Goal: Task Accomplishment & Management: Manage account settings

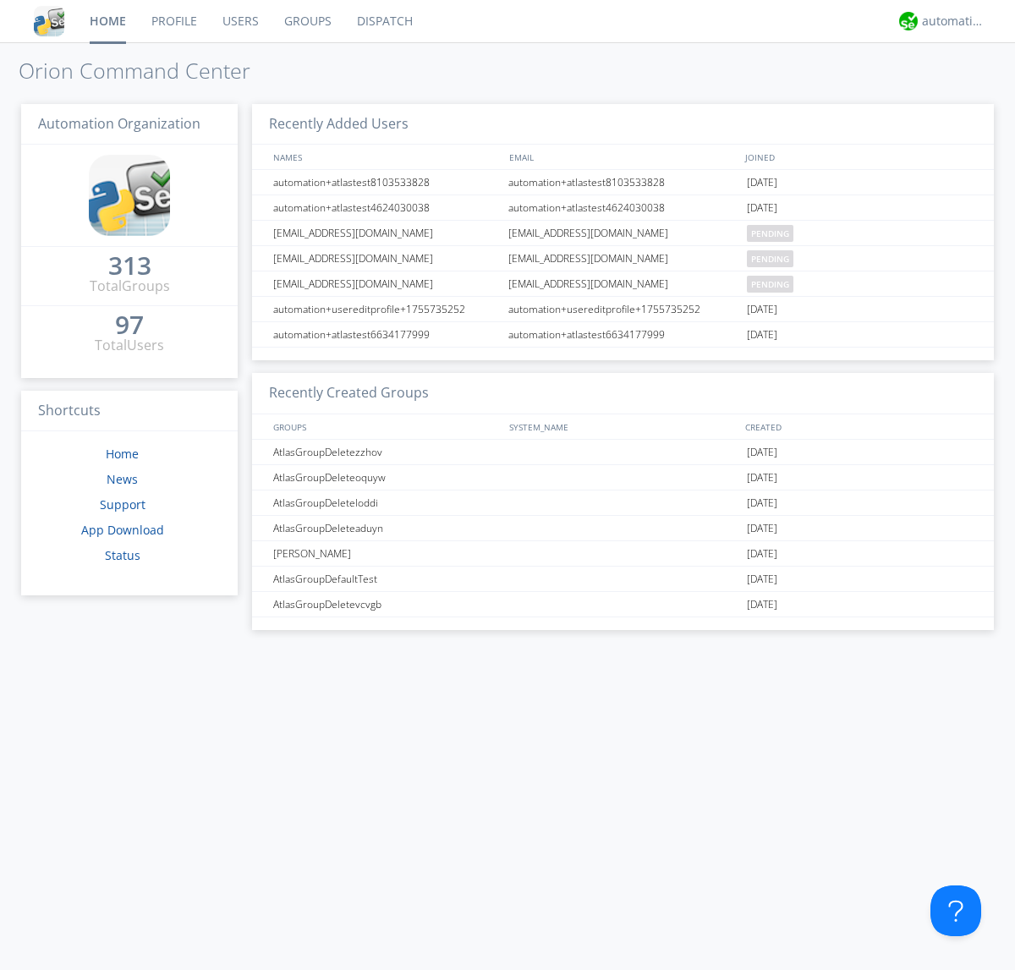
click at [239, 21] on link "Users" at bounding box center [241, 21] width 62 height 42
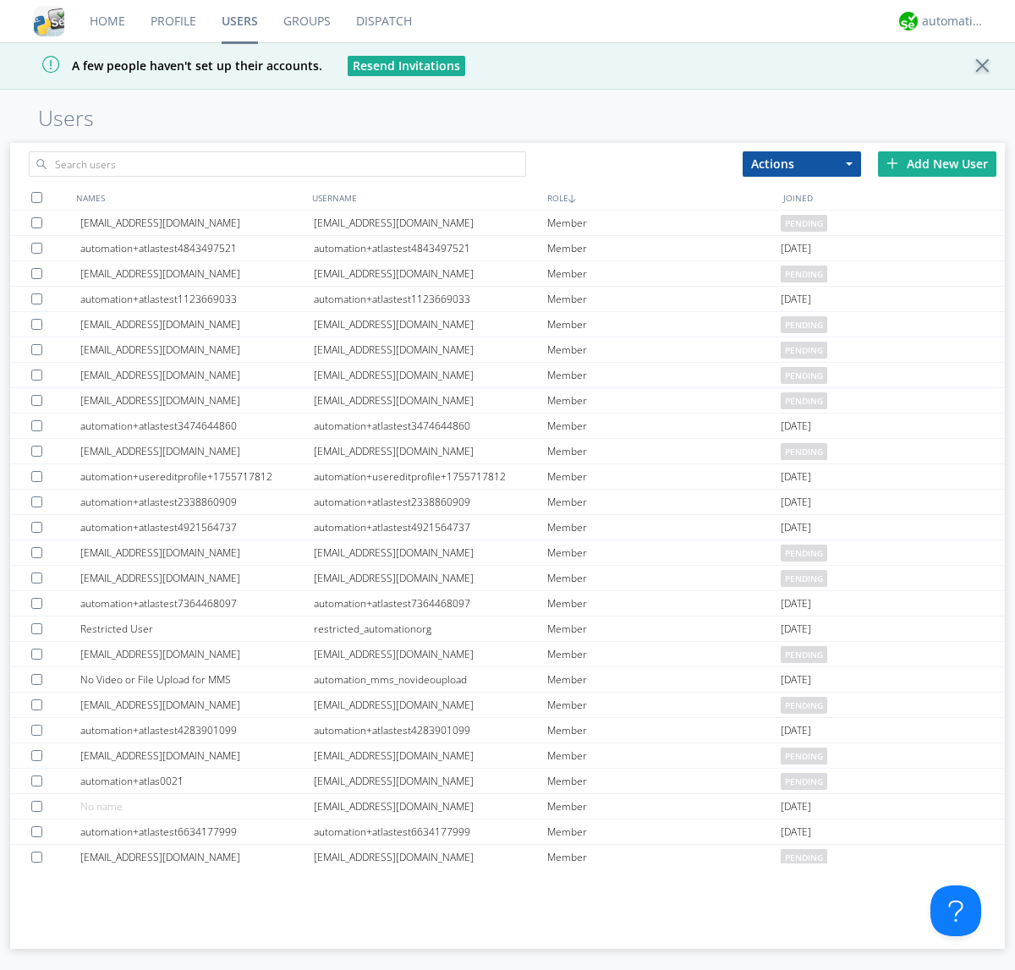
click at [937, 163] on div "Add New User" at bounding box center [937, 163] width 118 height 25
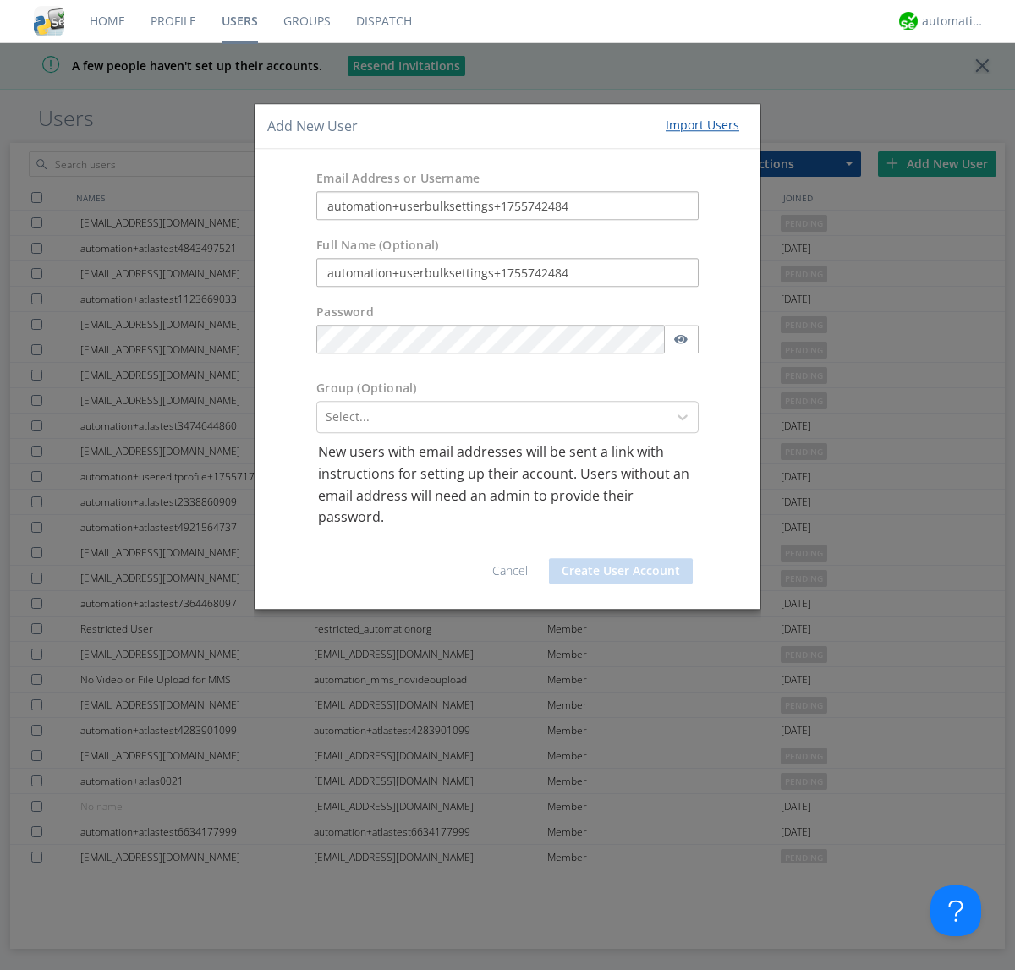
type input "automation+userbulksettings+1755742484"
click at [621, 570] on button "Create User Account" at bounding box center [621, 570] width 144 height 25
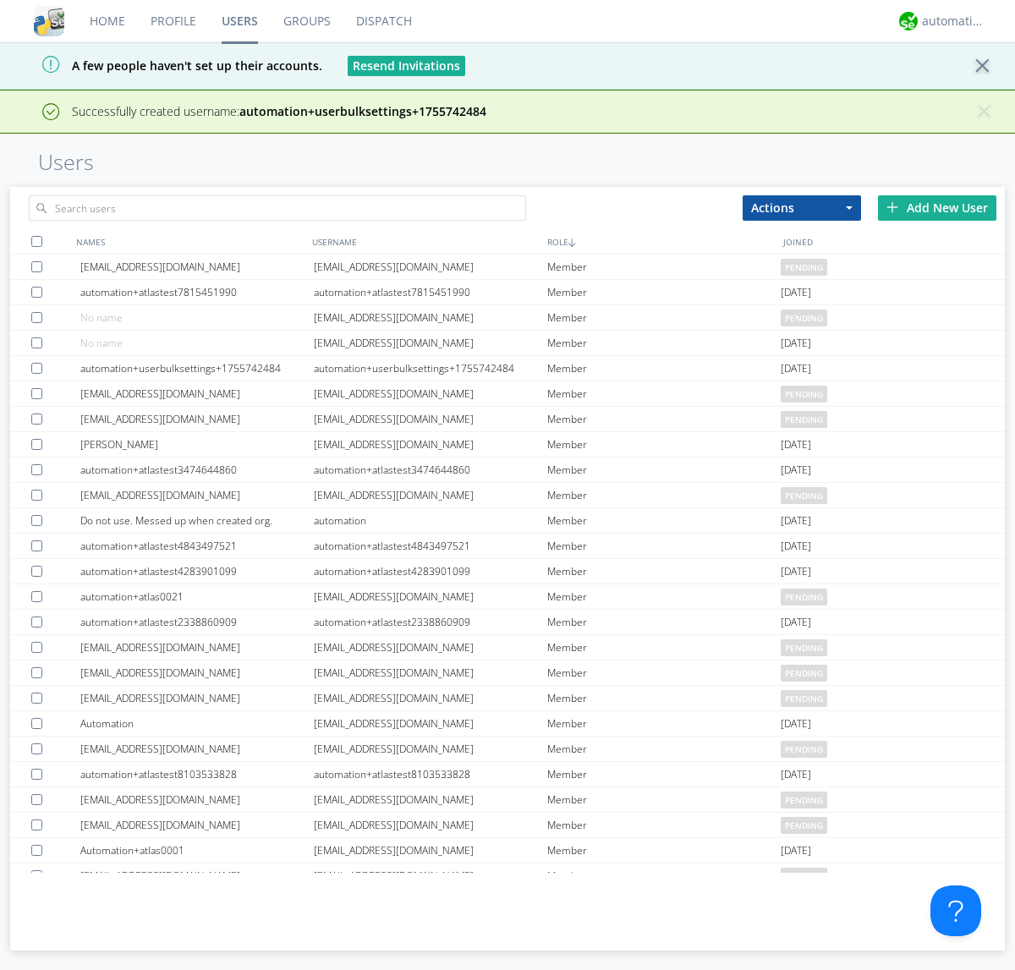
click at [937, 207] on div "Add New User" at bounding box center [937, 207] width 118 height 25
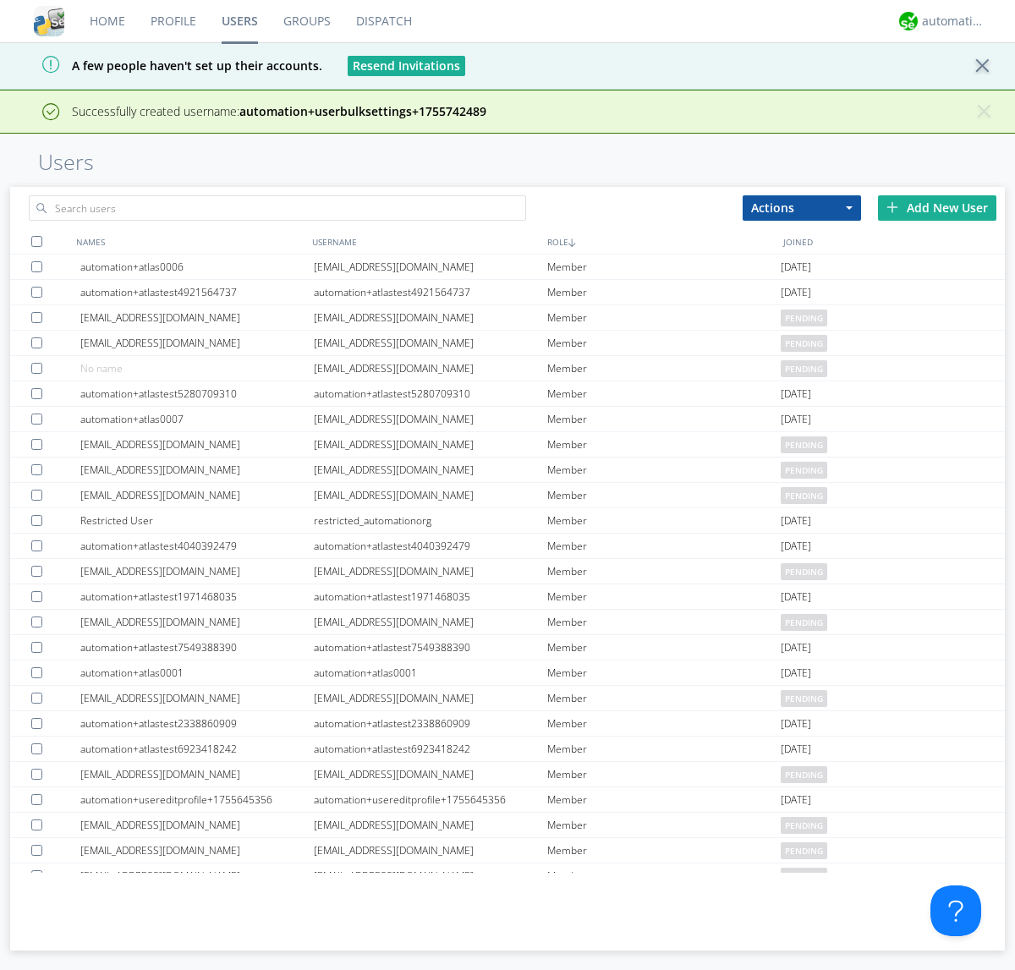
click at [937, 207] on div "Add New User" at bounding box center [937, 207] width 118 height 25
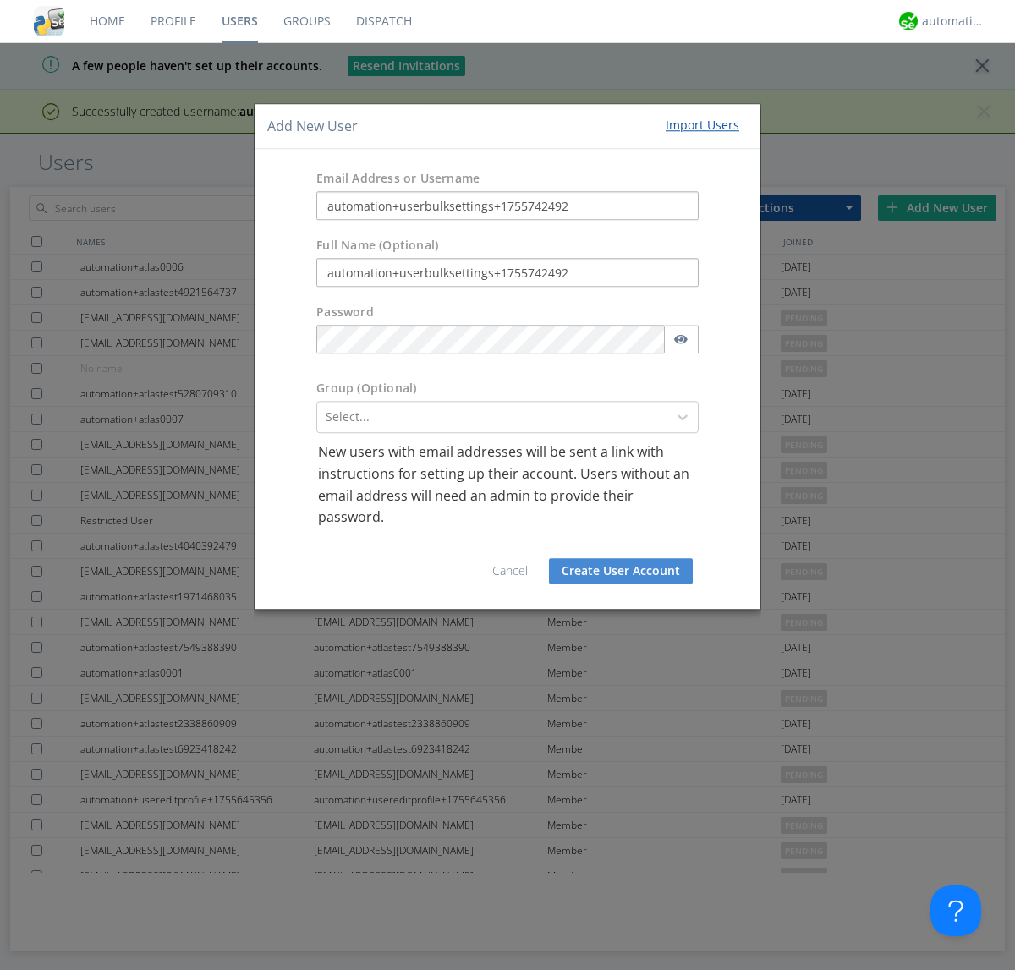
click at [621, 570] on button "Create User Account" at bounding box center [621, 570] width 144 height 25
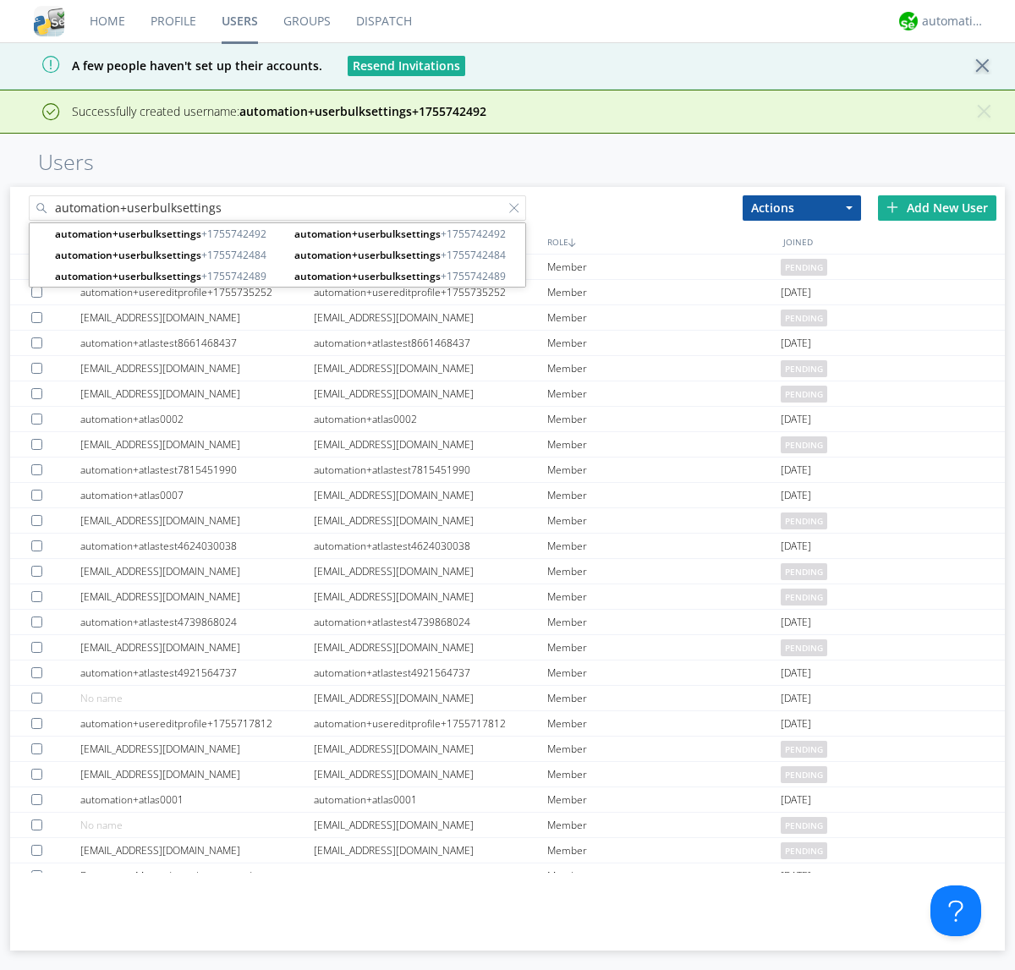
type input "automation+userbulksettings"
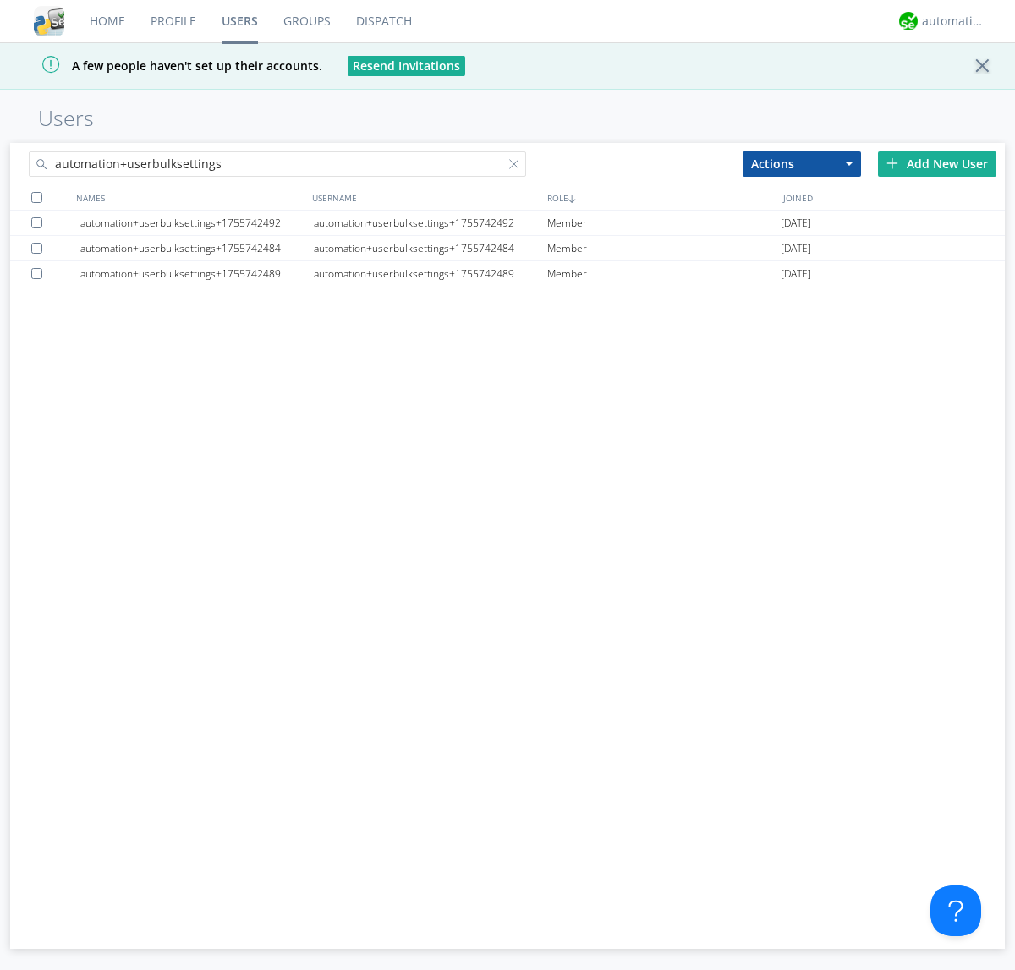
click at [36, 197] on div at bounding box center [36, 197] width 11 height 11
click at [802, 163] on button "Actions" at bounding box center [801, 163] width 118 height 25
click at [0, 0] on link "Edit Settings" at bounding box center [0, 0] width 0 height 0
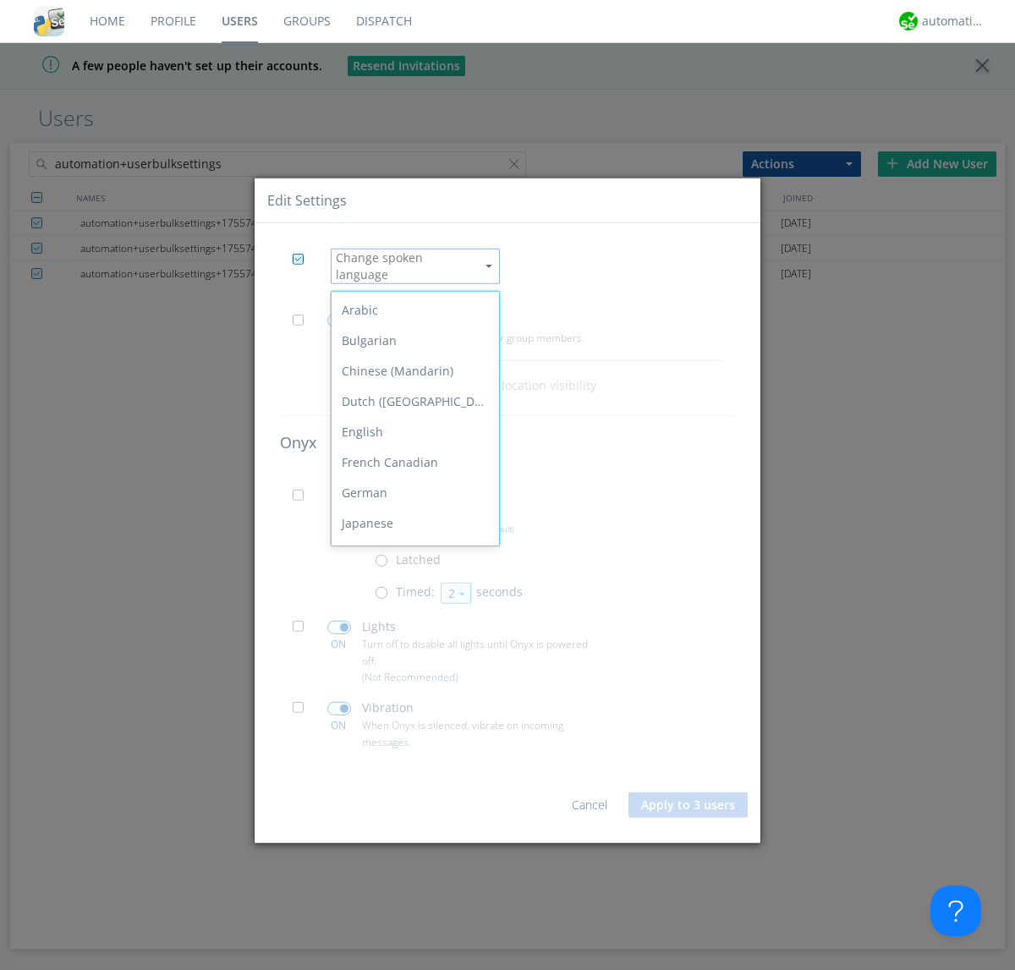
click at [411, 721] on div "Spanish" at bounding box center [414, 736] width 167 height 30
click at [303, 318] on span at bounding box center [303, 324] width 21 height 21
click at [0, 0] on input "checkbox" at bounding box center [0, 0] width 0 height 0
click at [338, 314] on span at bounding box center [339, 321] width 24 height 14
click at [0, 0] on input "checkbox" at bounding box center [0, 0] width 0 height 0
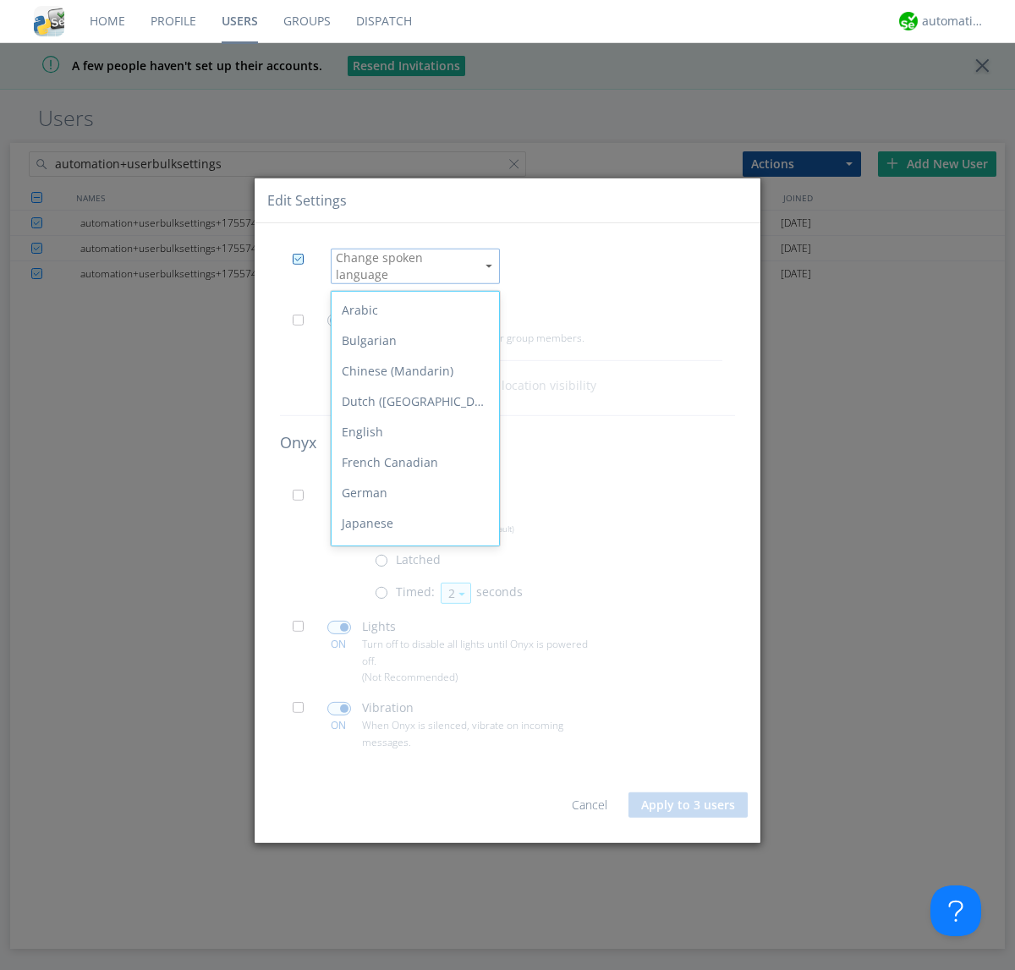
click at [303, 494] on span at bounding box center [303, 500] width 21 height 21
click at [0, 0] on input "checkbox" at bounding box center [0, 0] width 0 height 0
click at [385, 590] on span at bounding box center [385, 596] width 21 height 21
click at [0, 0] on input "radio" at bounding box center [0, 0] width 0 height 0
click at [454, 586] on button "2" at bounding box center [456, 593] width 30 height 21
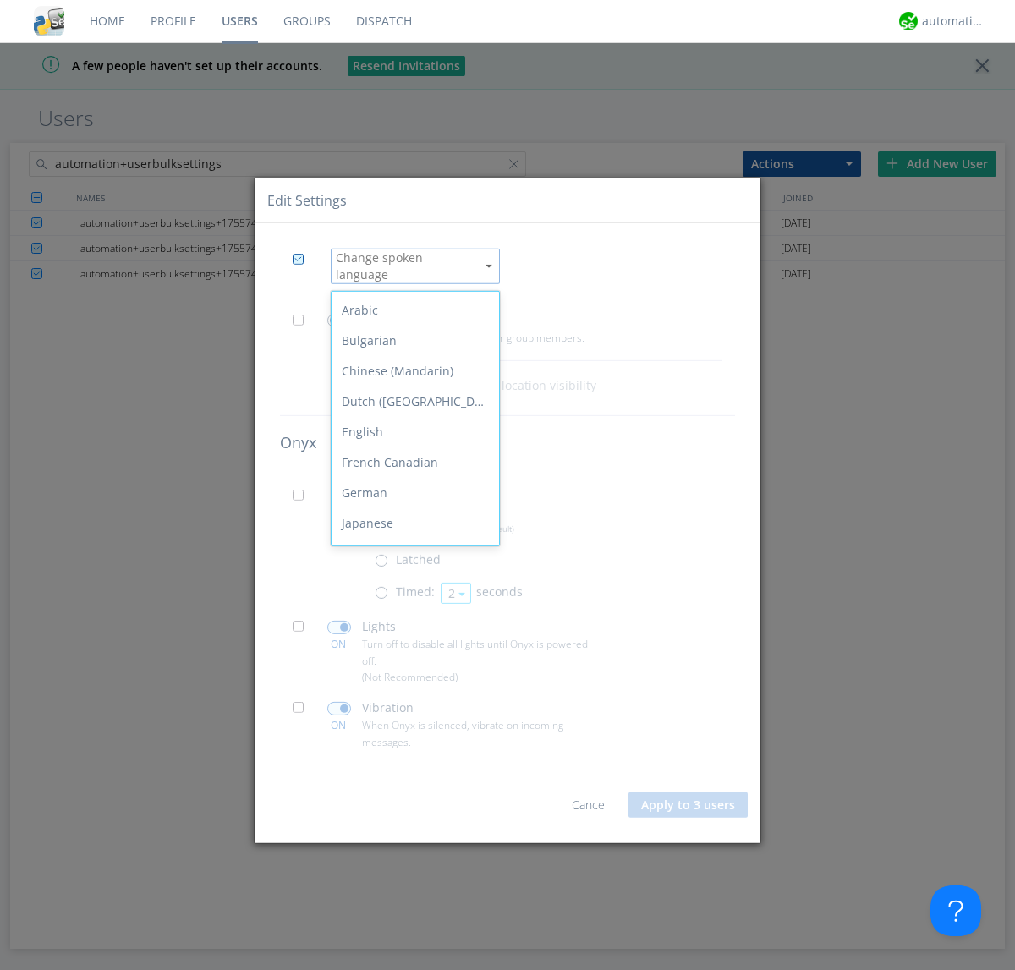
click at [0, 0] on link "3" at bounding box center [0, 0] width 0 height 0
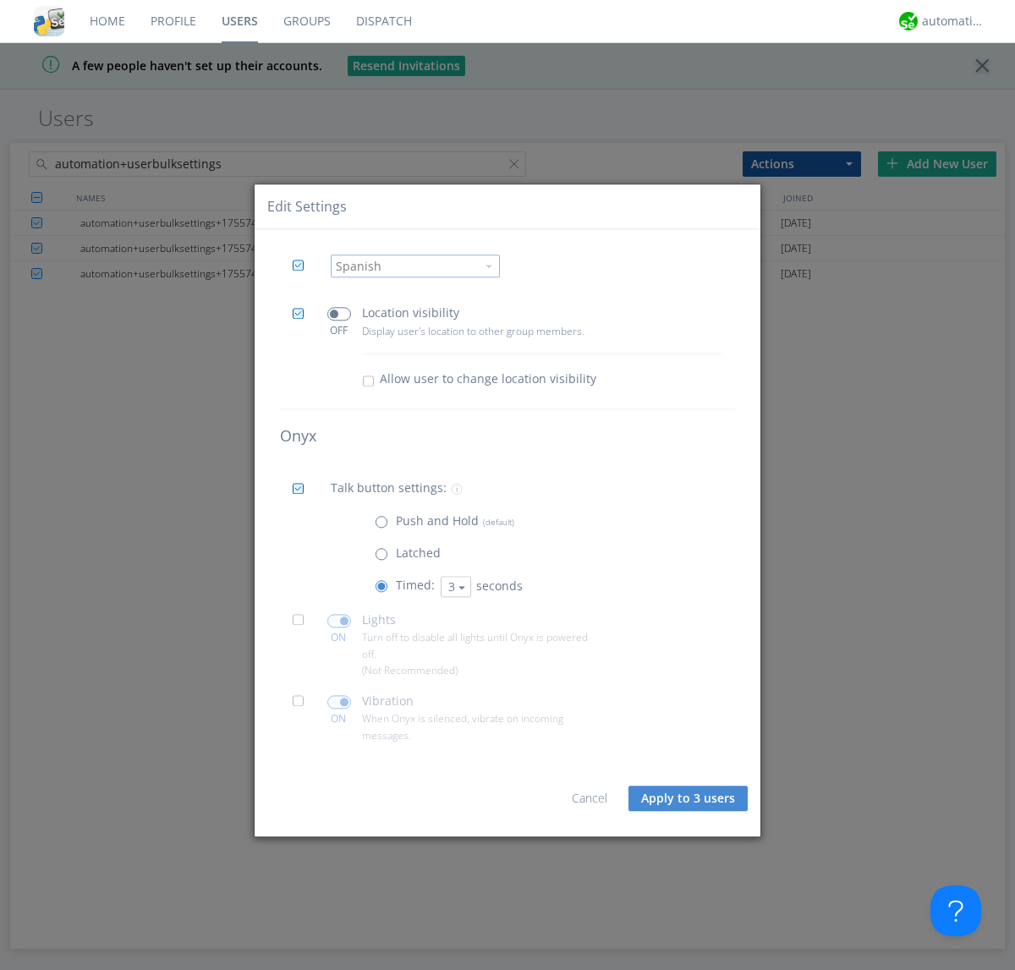
click at [303, 625] on span at bounding box center [303, 625] width 21 height 21
click at [0, 0] on input "checkbox" at bounding box center [0, 0] width 0 height 0
click at [338, 621] on span at bounding box center [339, 621] width 24 height 14
click at [0, 0] on input "checkbox" at bounding box center [0, 0] width 0 height 0
click at [303, 706] on span at bounding box center [303, 706] width 21 height 21
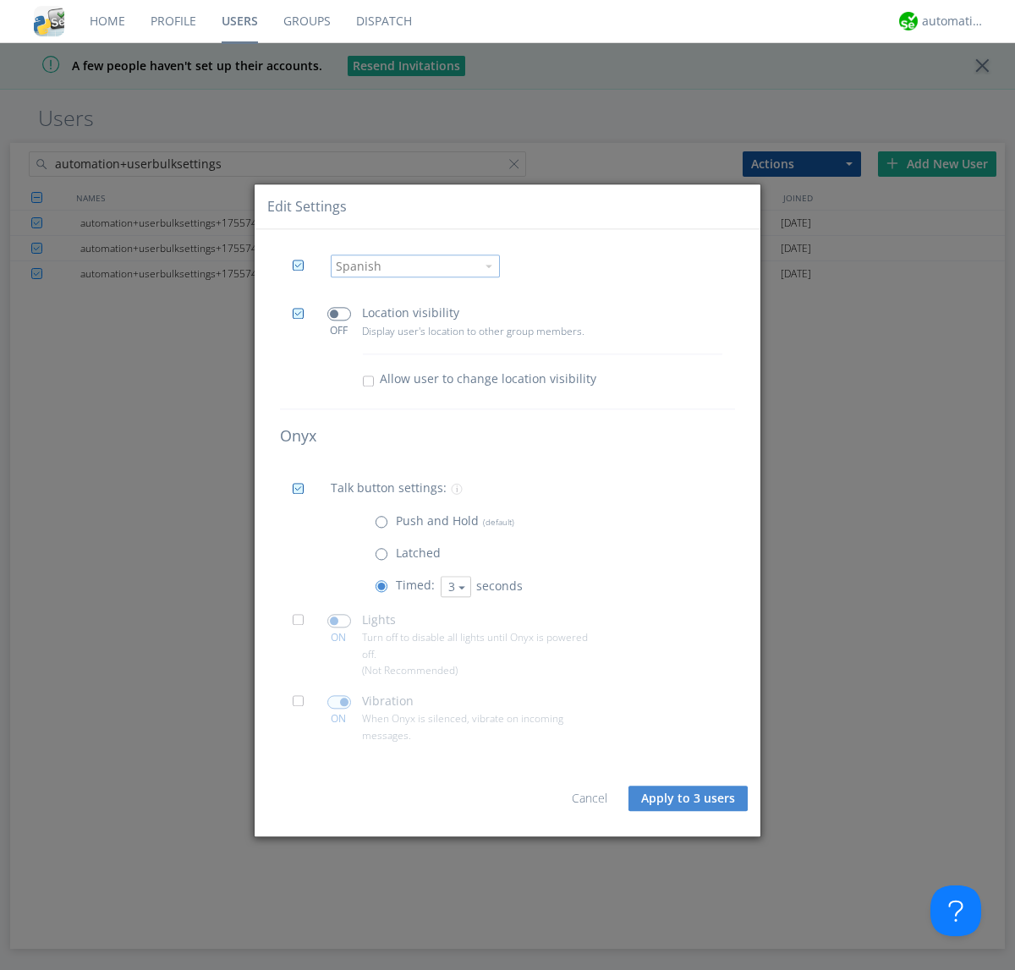
click at [0, 0] on input "checkbox" at bounding box center [0, 0] width 0 height 0
click at [338, 702] on span at bounding box center [339, 702] width 24 height 14
click at [0, 0] on input "checkbox" at bounding box center [0, 0] width 0 height 0
click at [689, 798] on button "Apply to 3 users" at bounding box center [687, 798] width 119 height 25
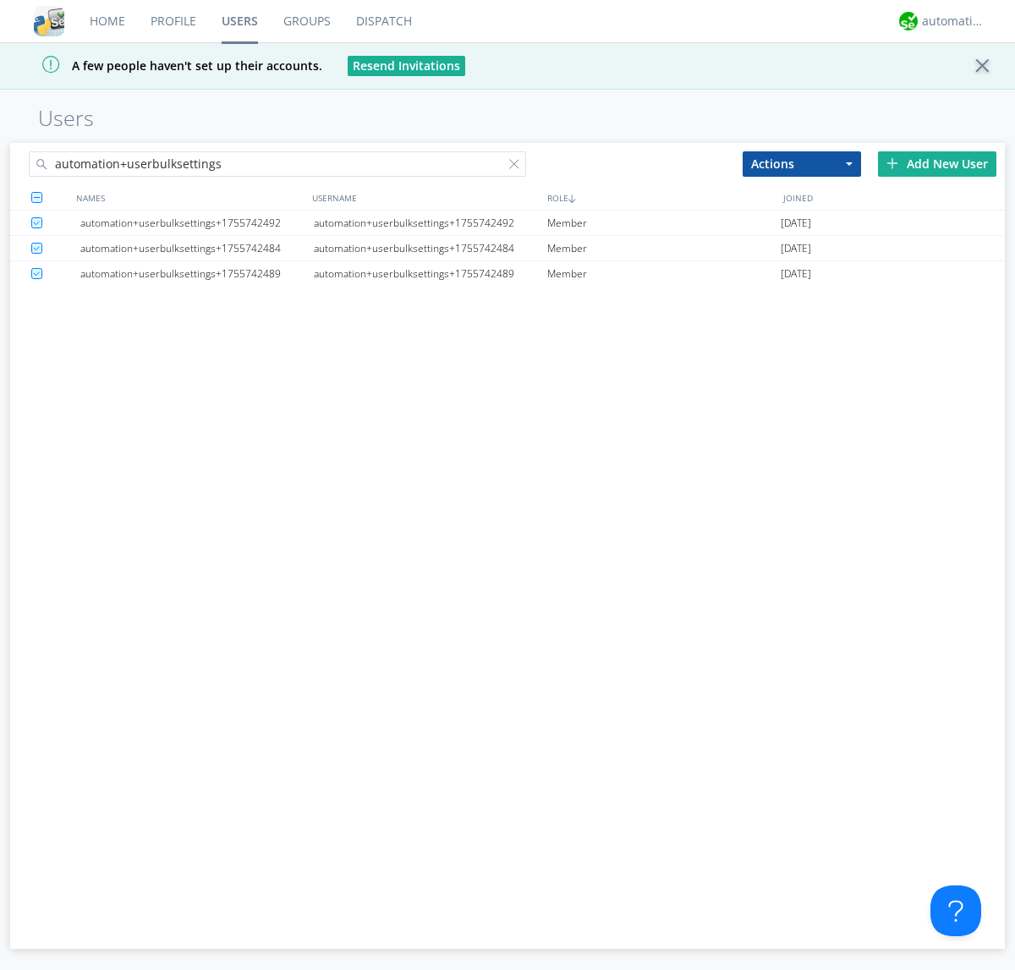
click at [239, 21] on link "Users" at bounding box center [240, 21] width 62 height 42
click at [517, 167] on div at bounding box center [517, 167] width 17 height 17
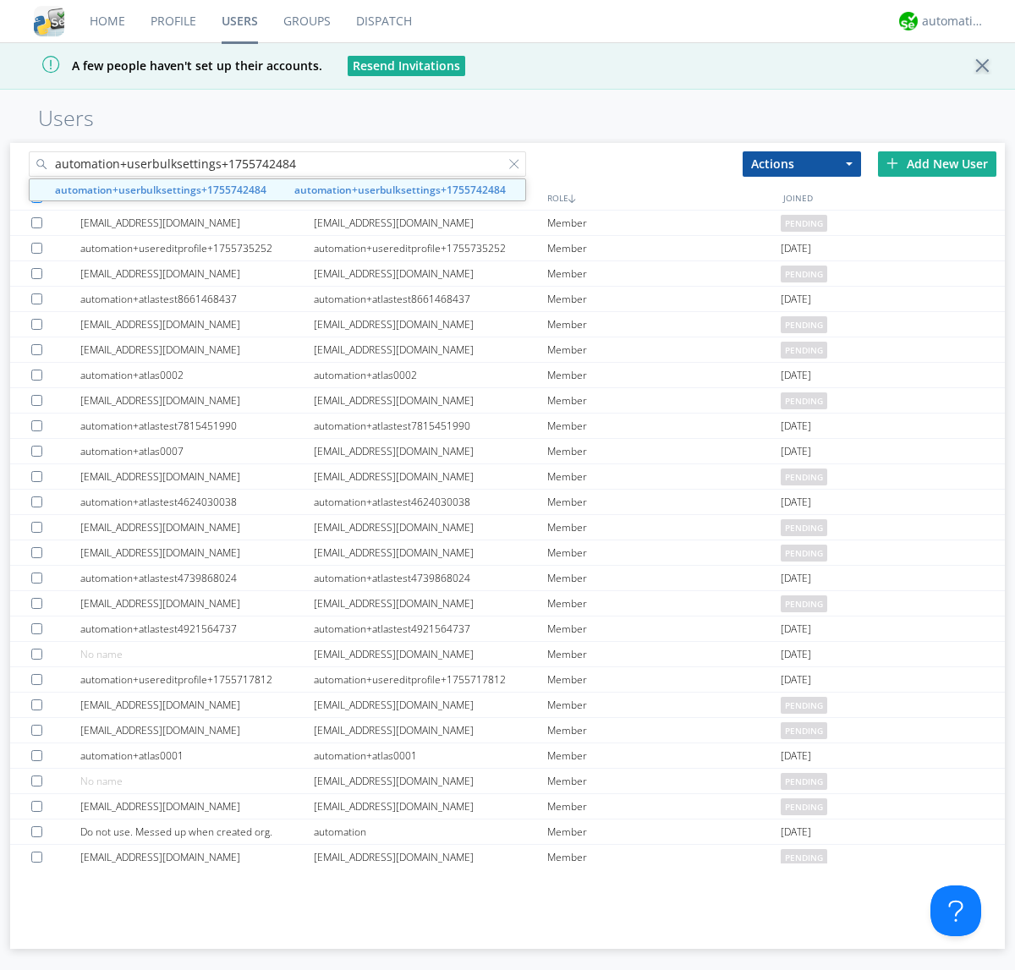
type input "automation+userbulksettings+1755742484"
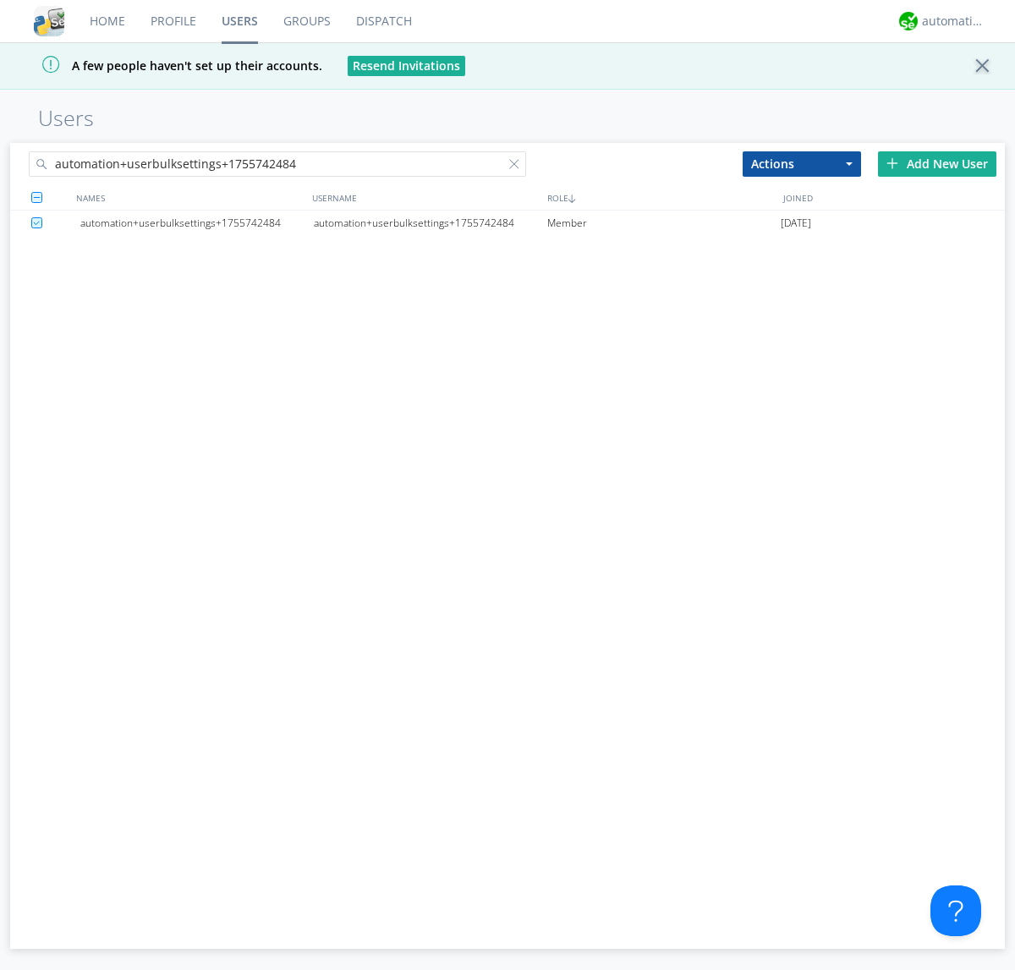
click at [430, 222] on div "automation+userbulksettings+1755742484" at bounding box center [430, 223] width 233 height 25
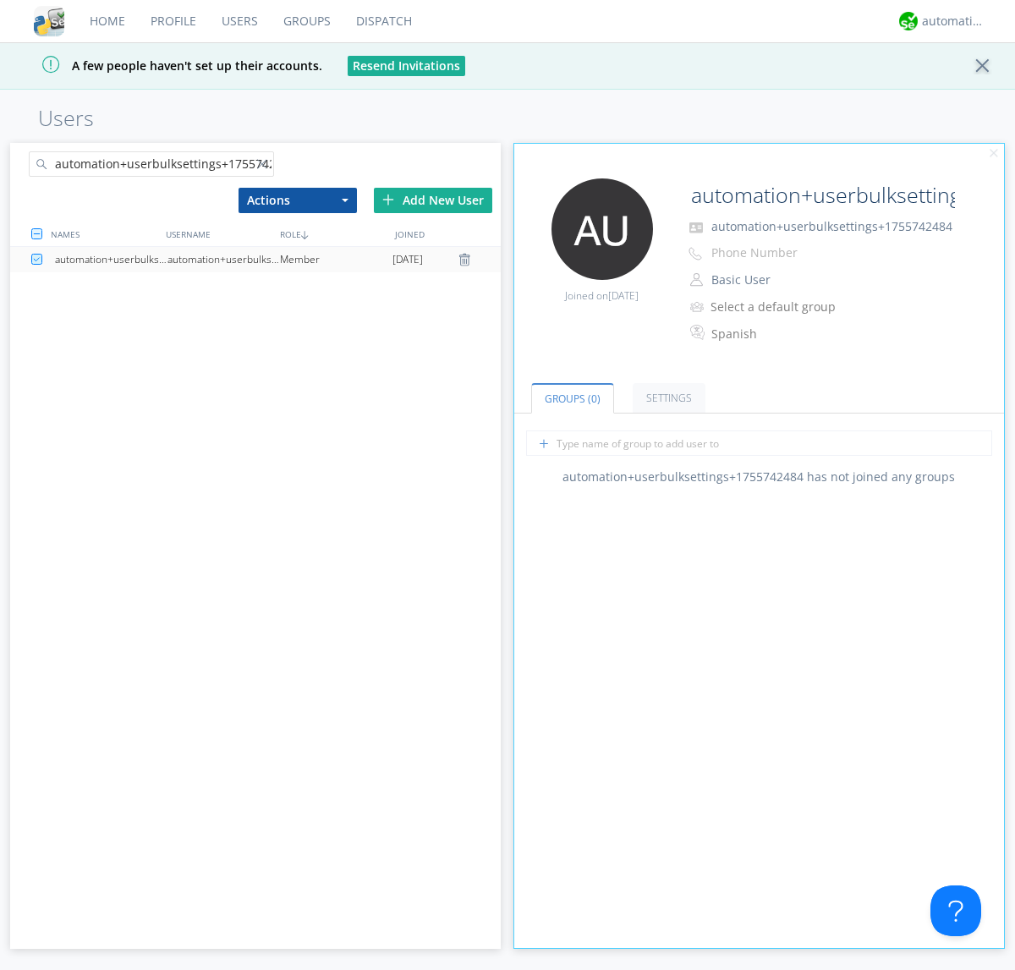
click at [666, 397] on link "Settings" at bounding box center [668, 398] width 73 height 30
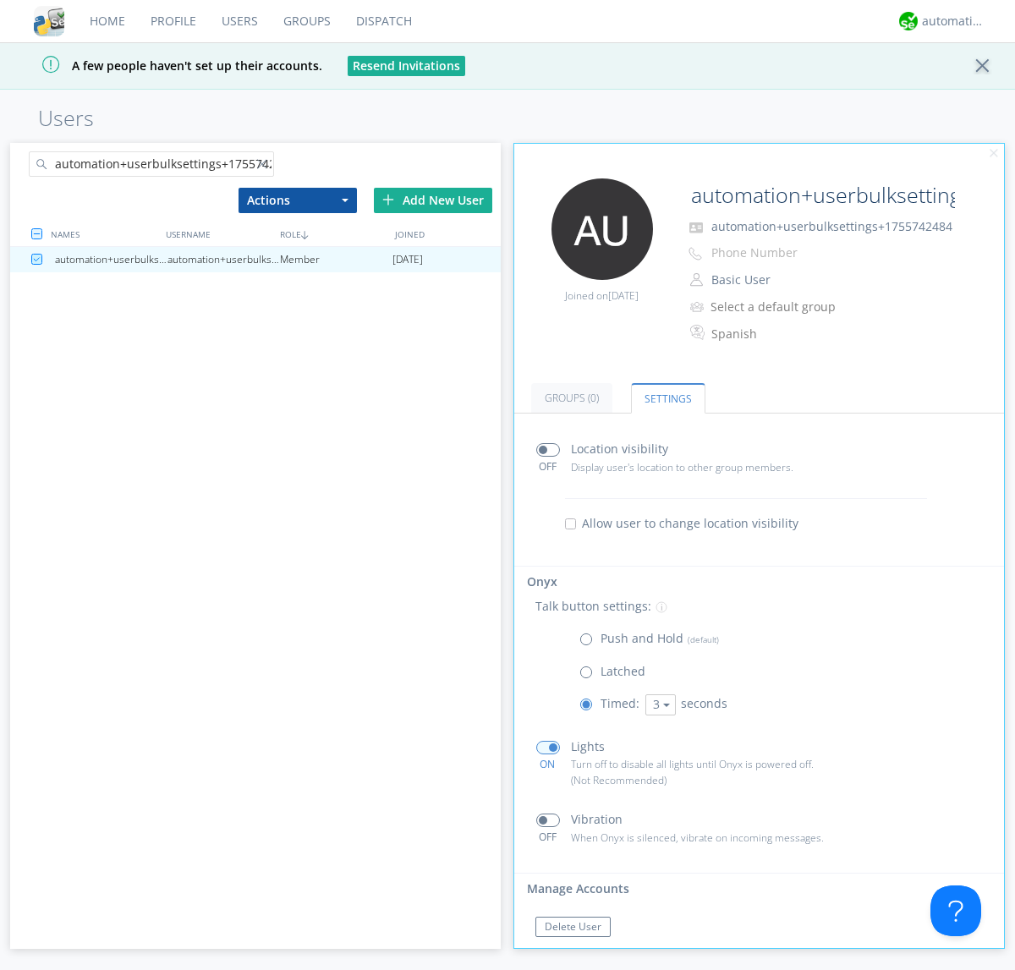
scroll to position [29, 0]
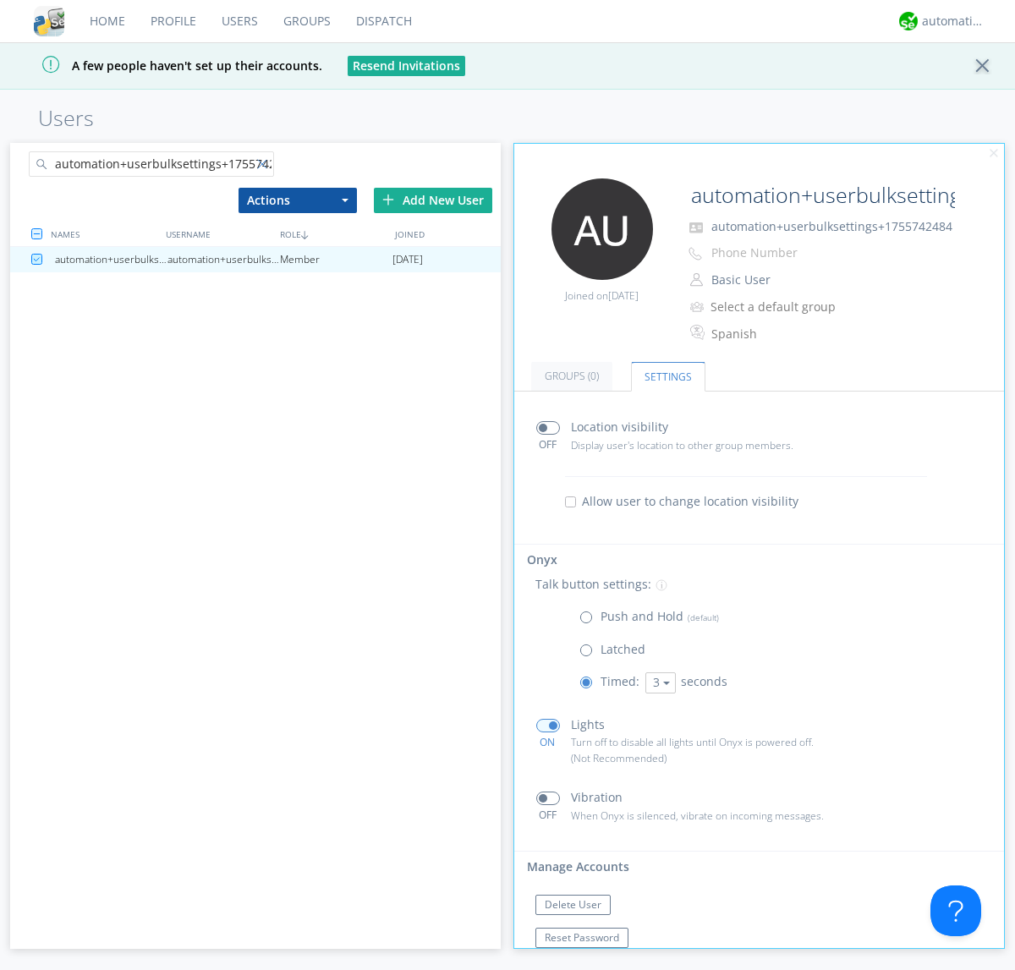
click at [265, 167] on div at bounding box center [265, 167] width 17 height 17
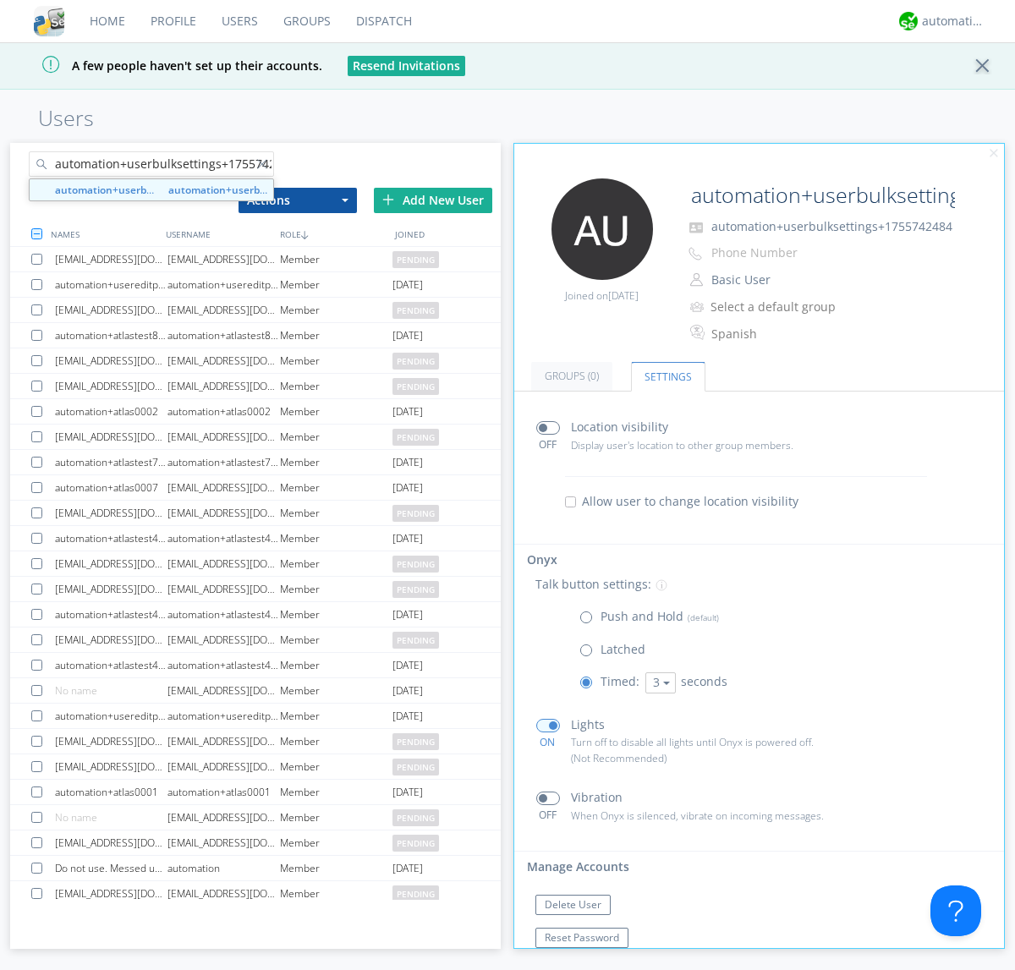
scroll to position [0, 19]
type input "automation+userbulksettings+1755742489"
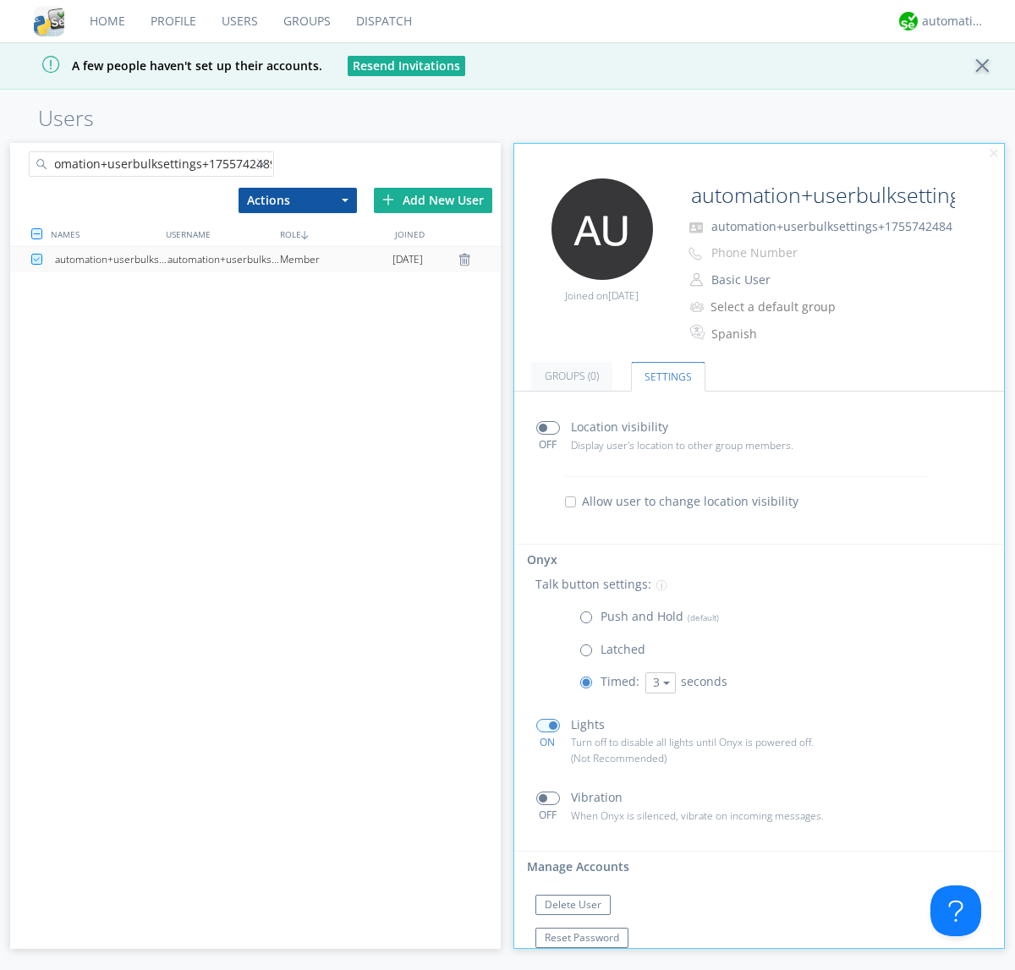
click at [223, 259] on div "automation+userbulksettings+1755742489" at bounding box center [223, 259] width 112 height 25
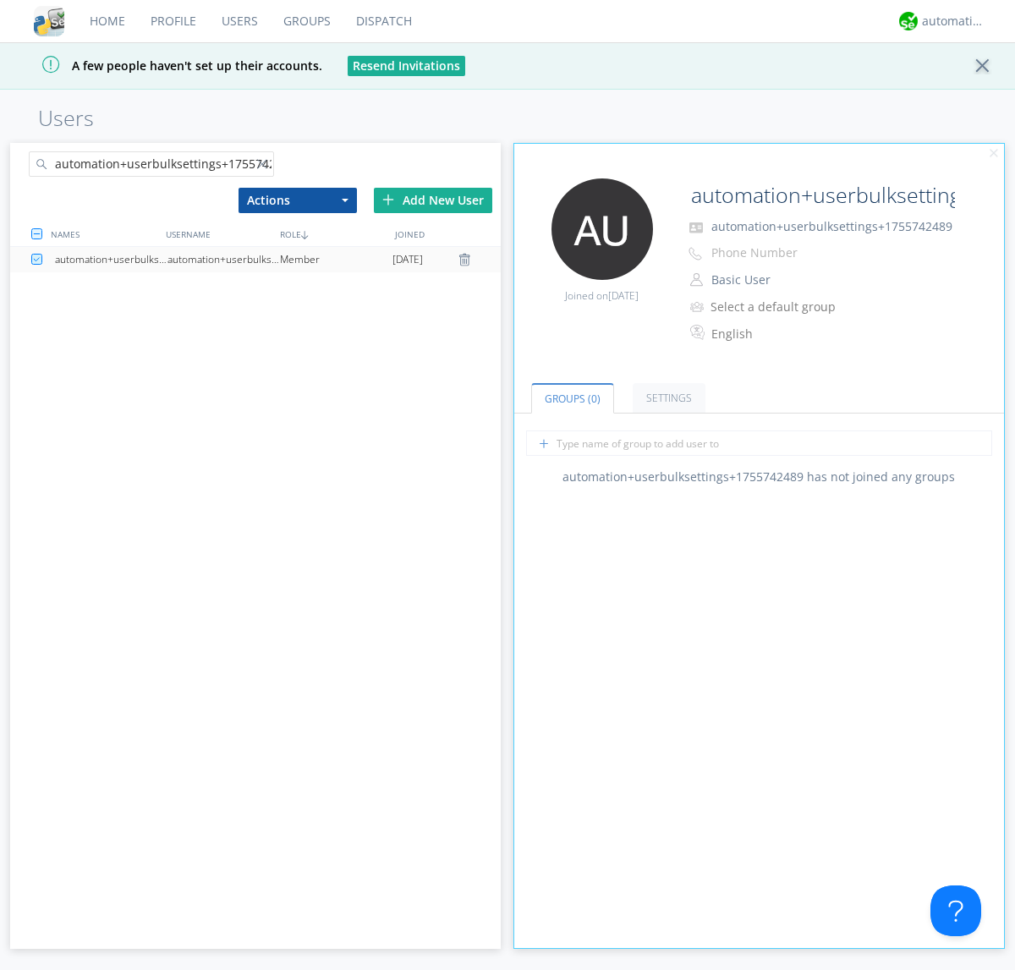
click at [666, 397] on link "Settings" at bounding box center [668, 398] width 73 height 30
